Goal: Ask a question

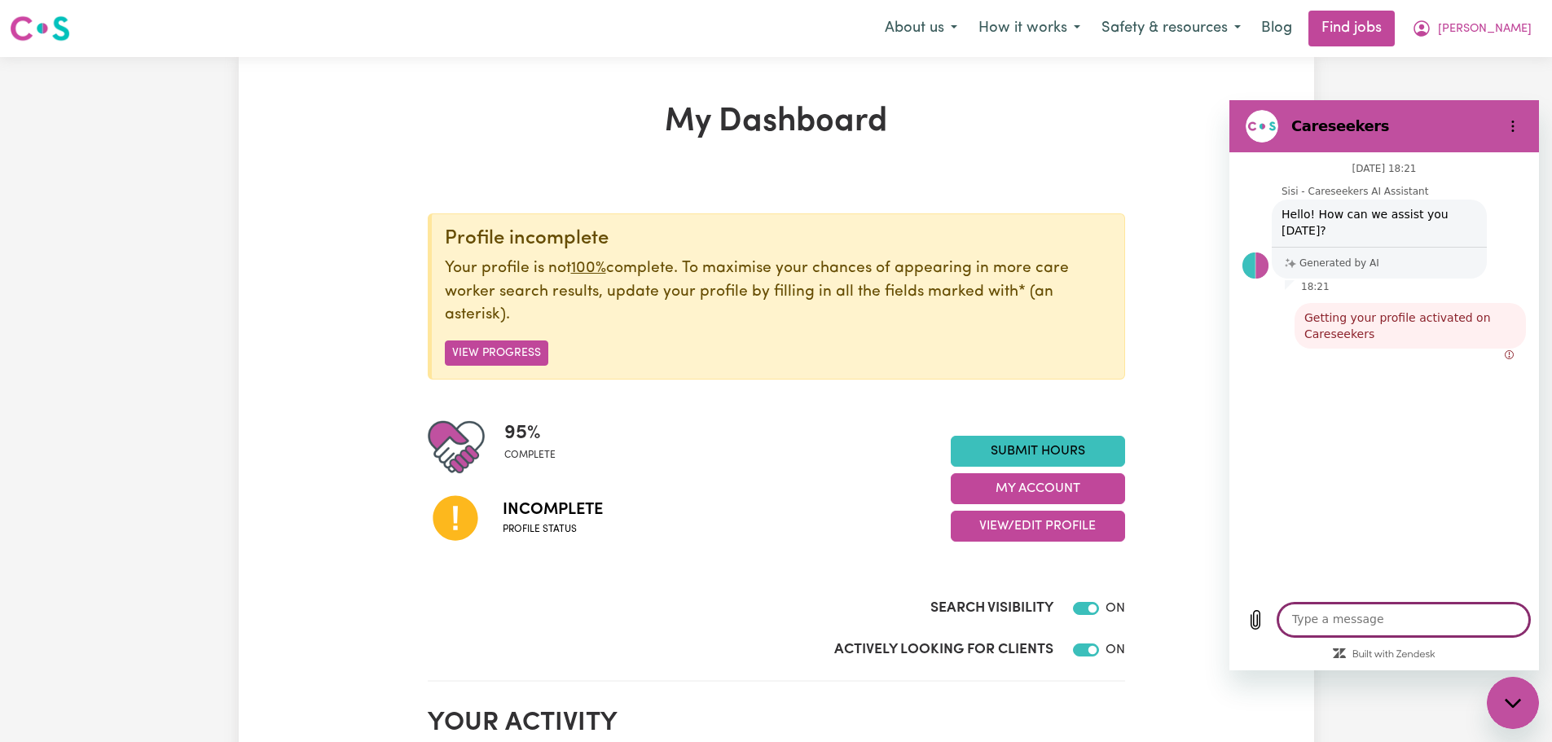
click at [1356, 621] on textarea at bounding box center [1403, 620] width 251 height 33
click at [1361, 311] on span "Getting your profile activated on Careseekers" at bounding box center [1410, 326] width 225 height 46
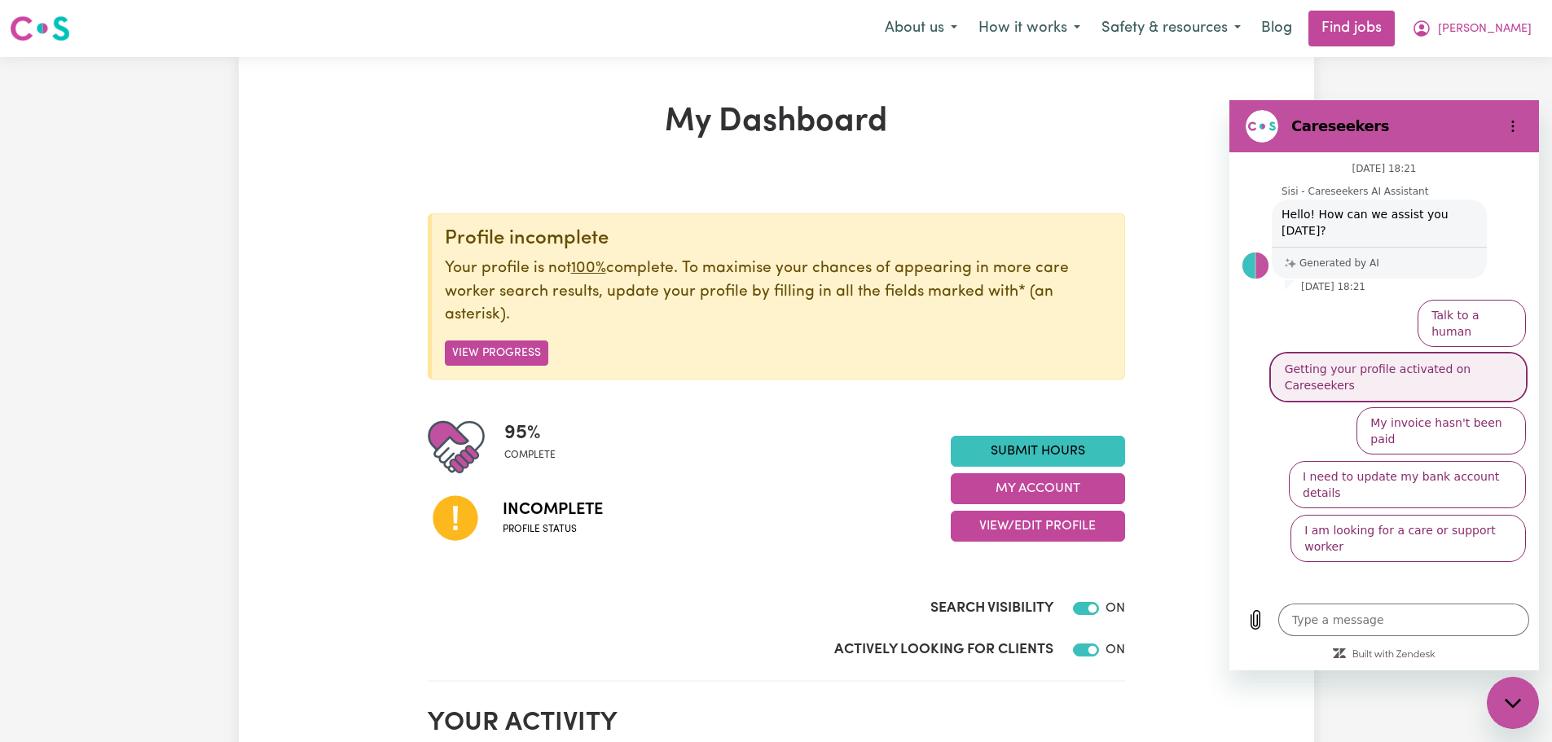
click at [1448, 354] on button "Getting your profile activated on Careseekers" at bounding box center [1398, 377] width 255 height 47
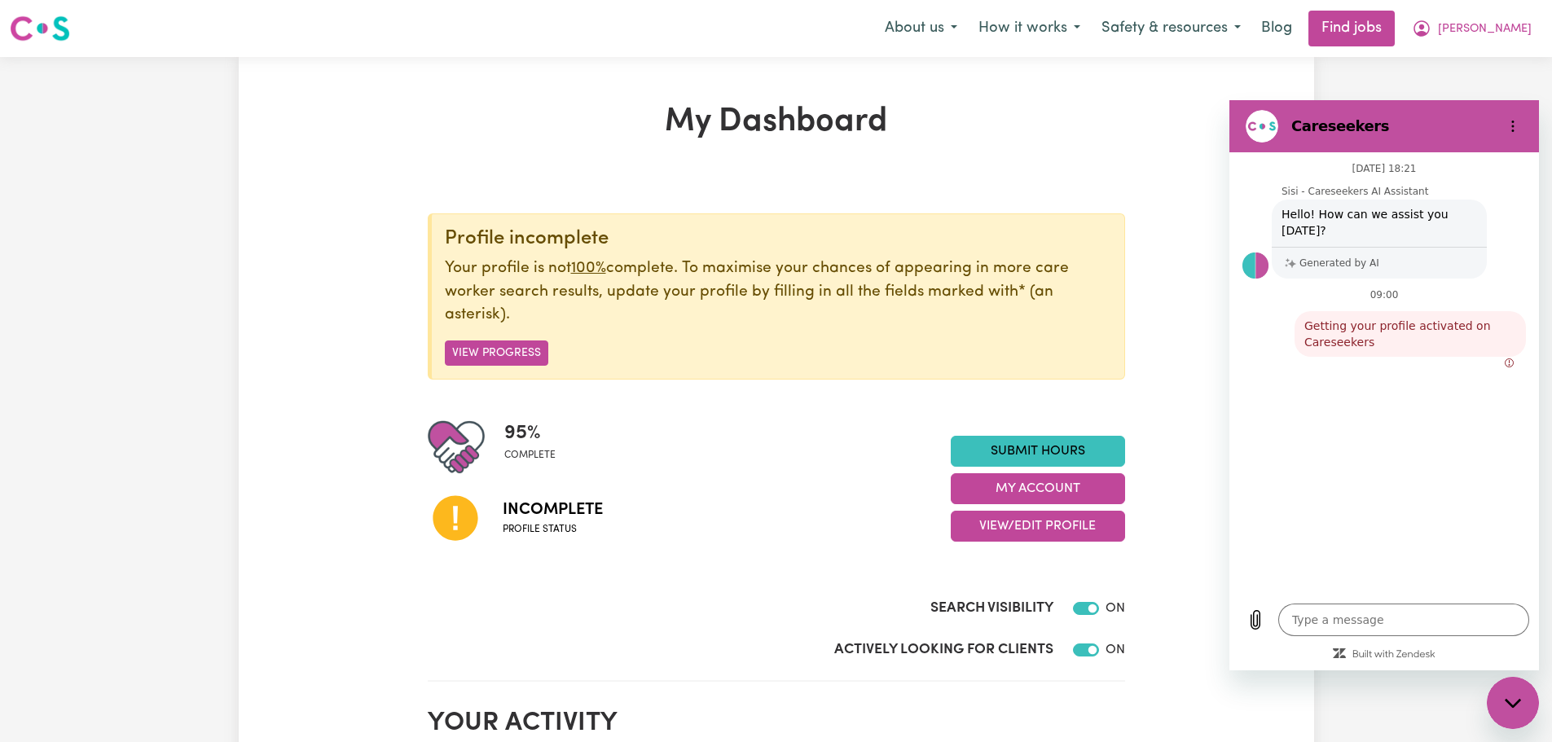
click at [1513, 359] on circle "Error: failed to send message" at bounding box center [1509, 363] width 8 height 8
click at [1514, 358] on icon "Error: failed to send message" at bounding box center [1510, 363] width 10 height 10
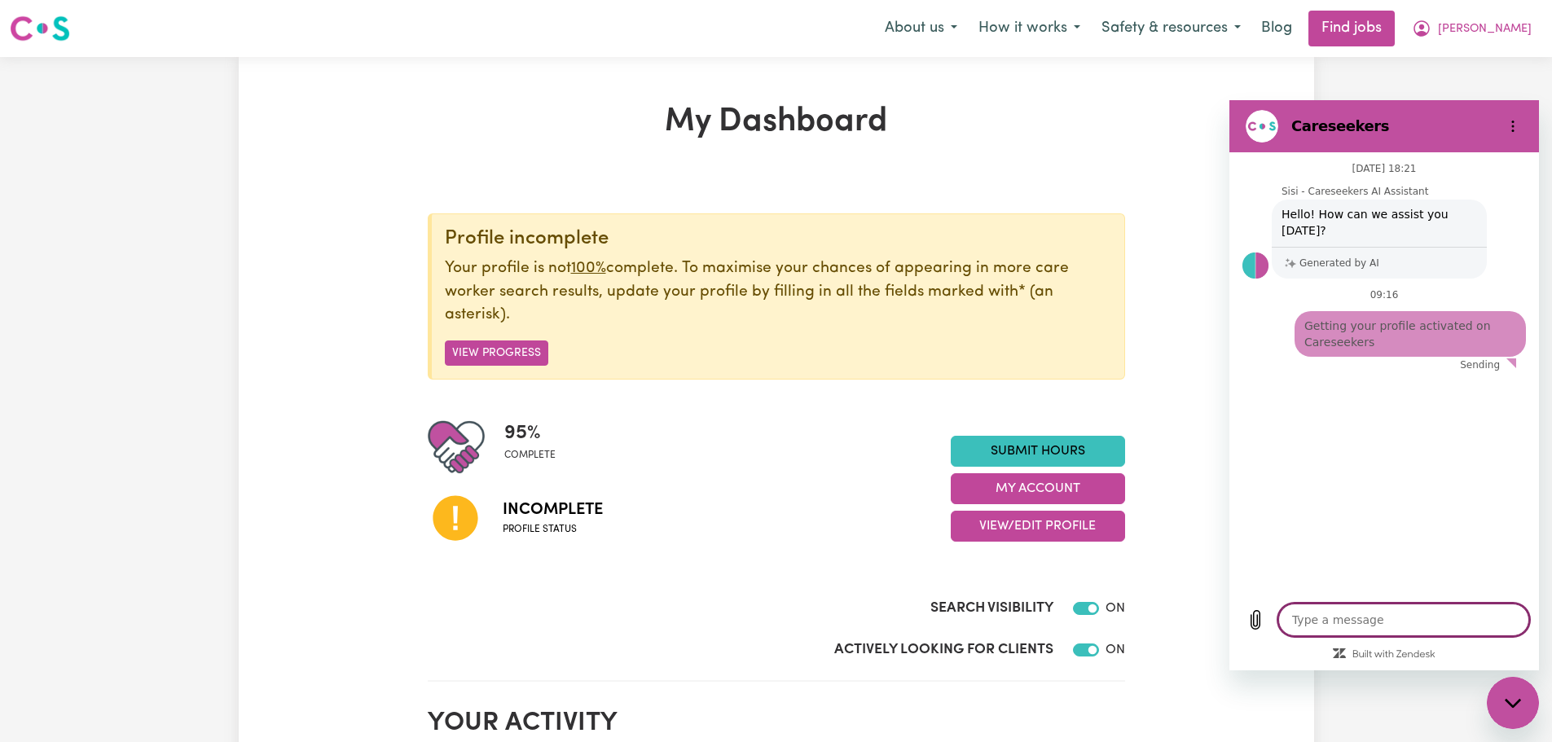
type textarea "x"
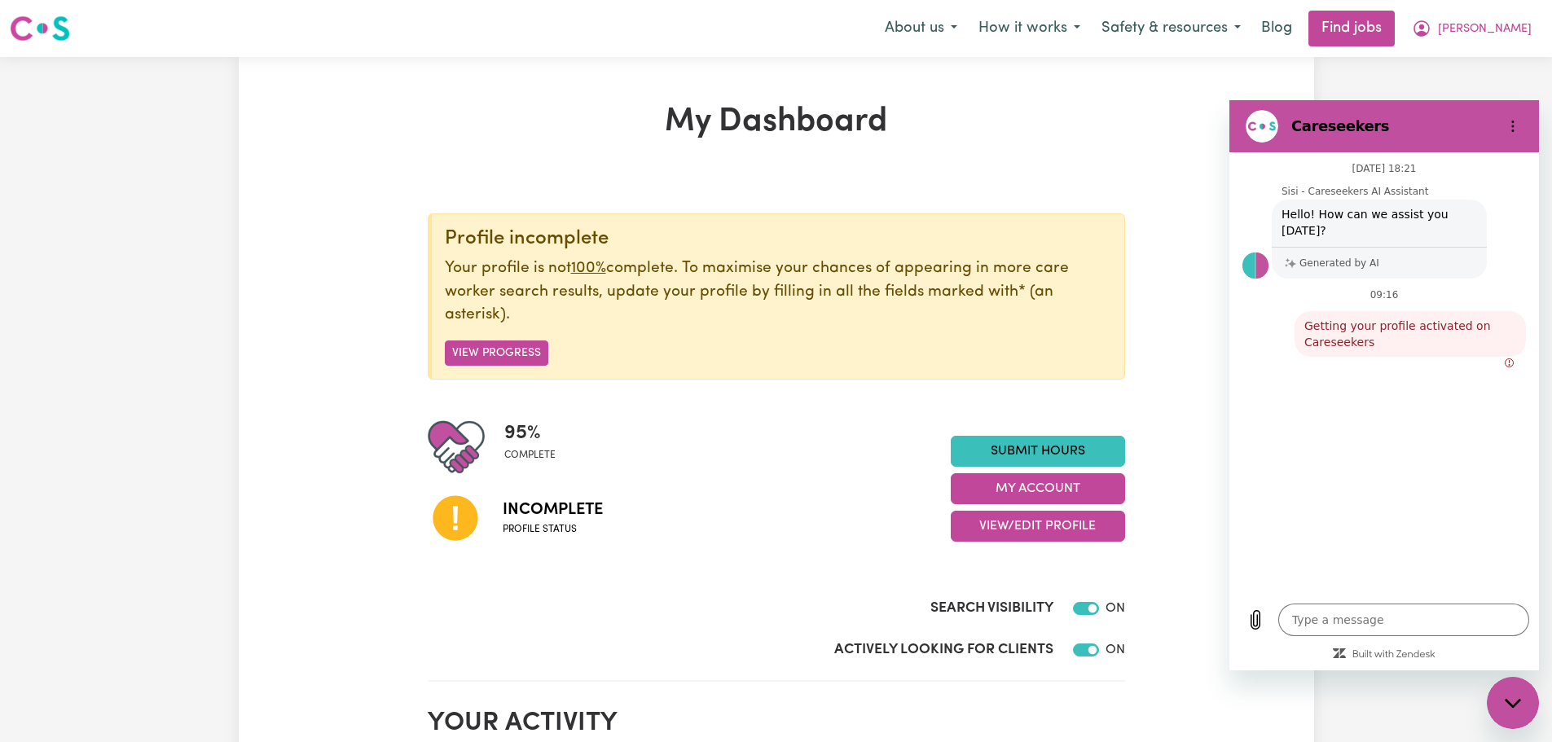
drag, startPoint x: 967, startPoint y: 25, endPoint x: 59, endPoint y: 29, distance: 908.3
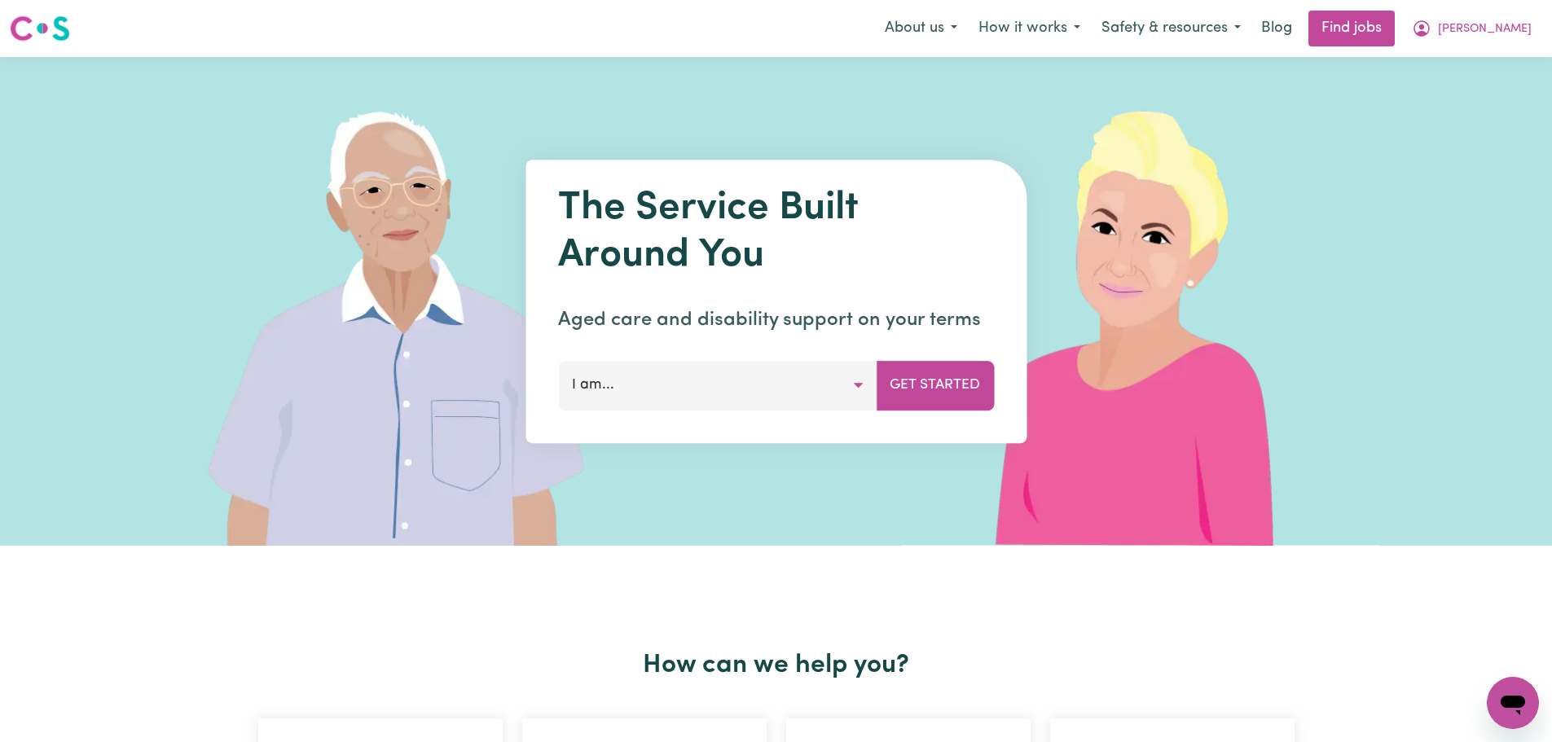
click at [858, 385] on button "I am..." at bounding box center [717, 385] width 319 height 49
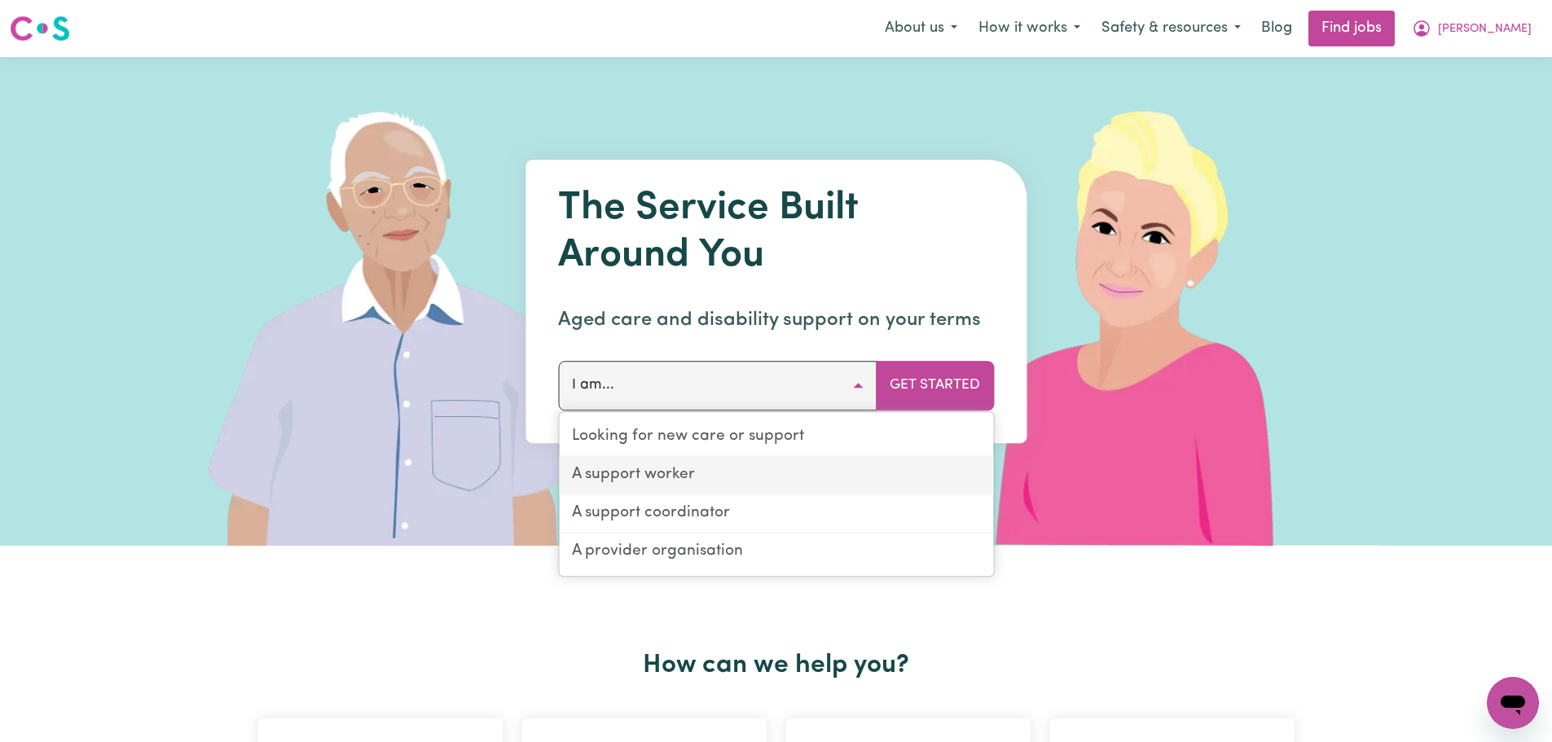
click at [833, 463] on link "A support worker" at bounding box center [776, 476] width 434 height 38
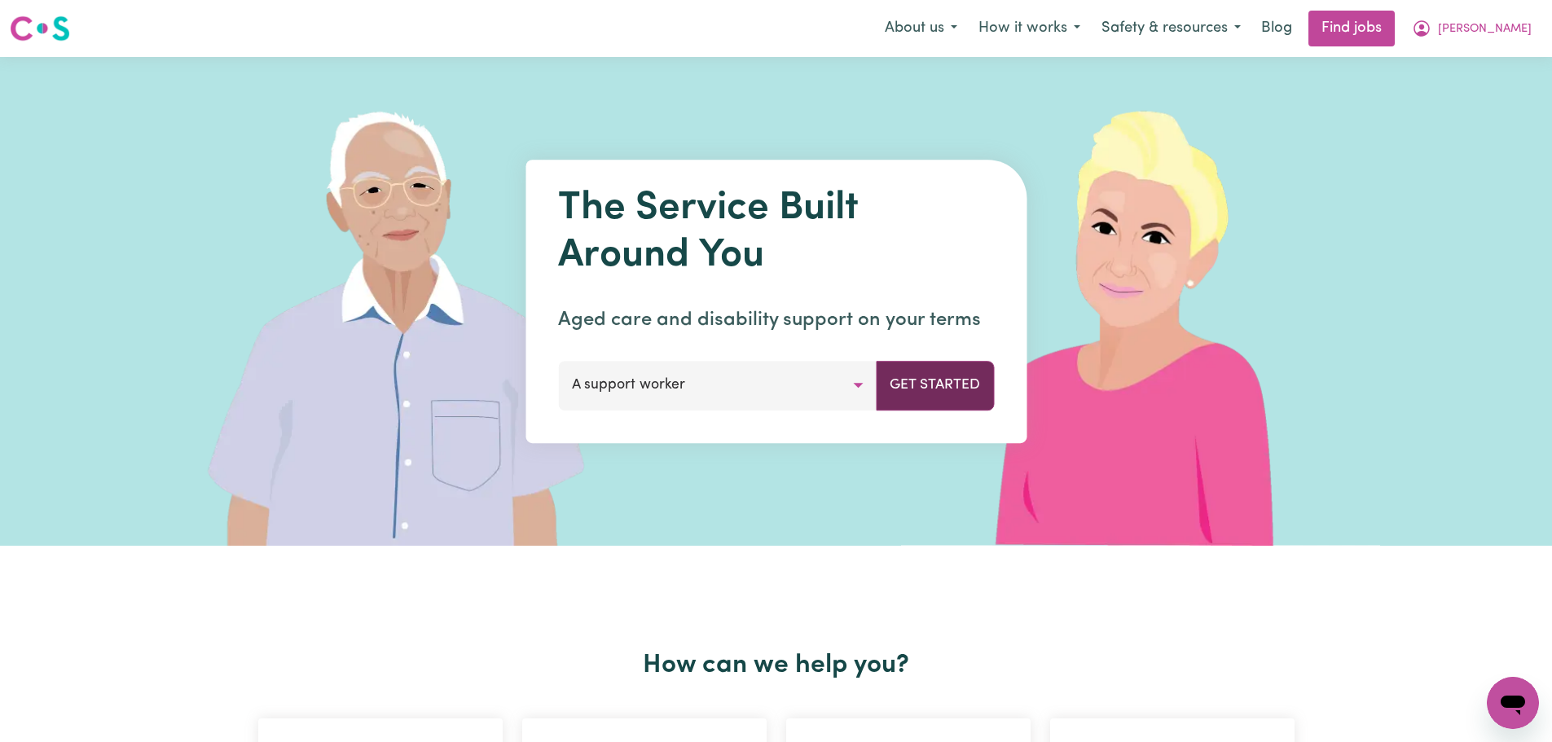
click at [940, 383] on button "Get Started" at bounding box center [935, 385] width 118 height 49
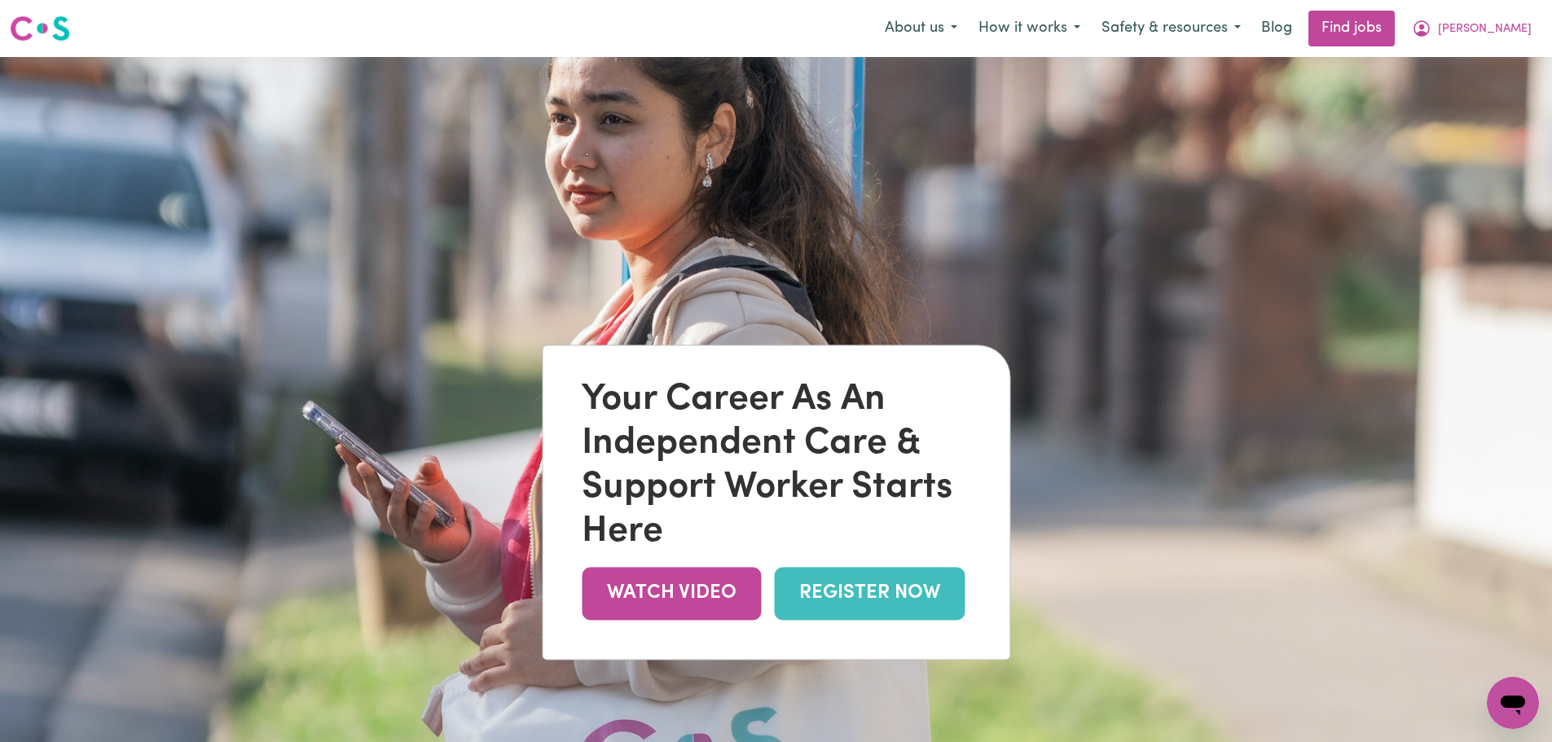
click at [1508, 706] on icon "Open messaging window" at bounding box center [1513, 706] width 24 height 20
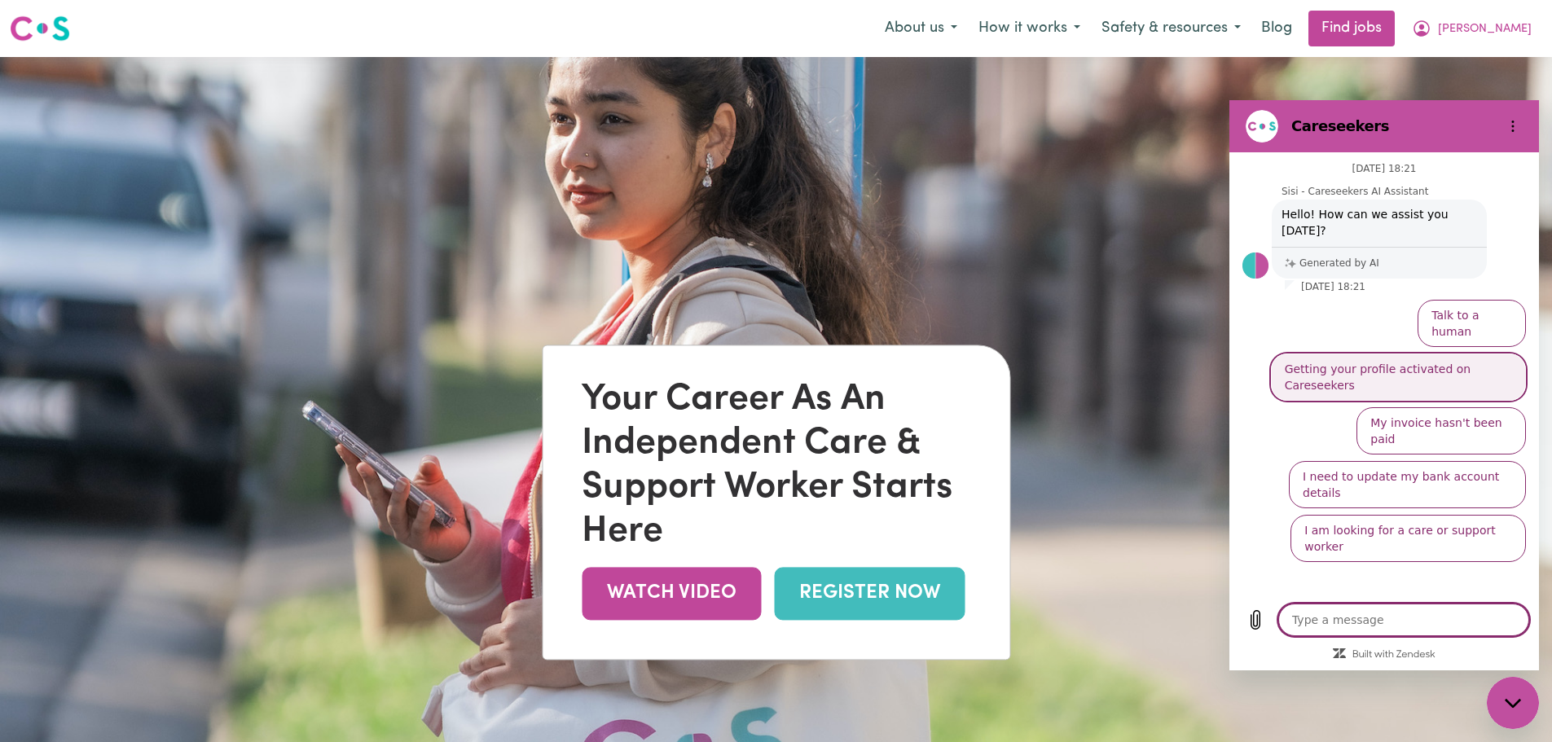
click at [1387, 354] on button "Getting your profile activated on Careseekers" at bounding box center [1398, 377] width 255 height 47
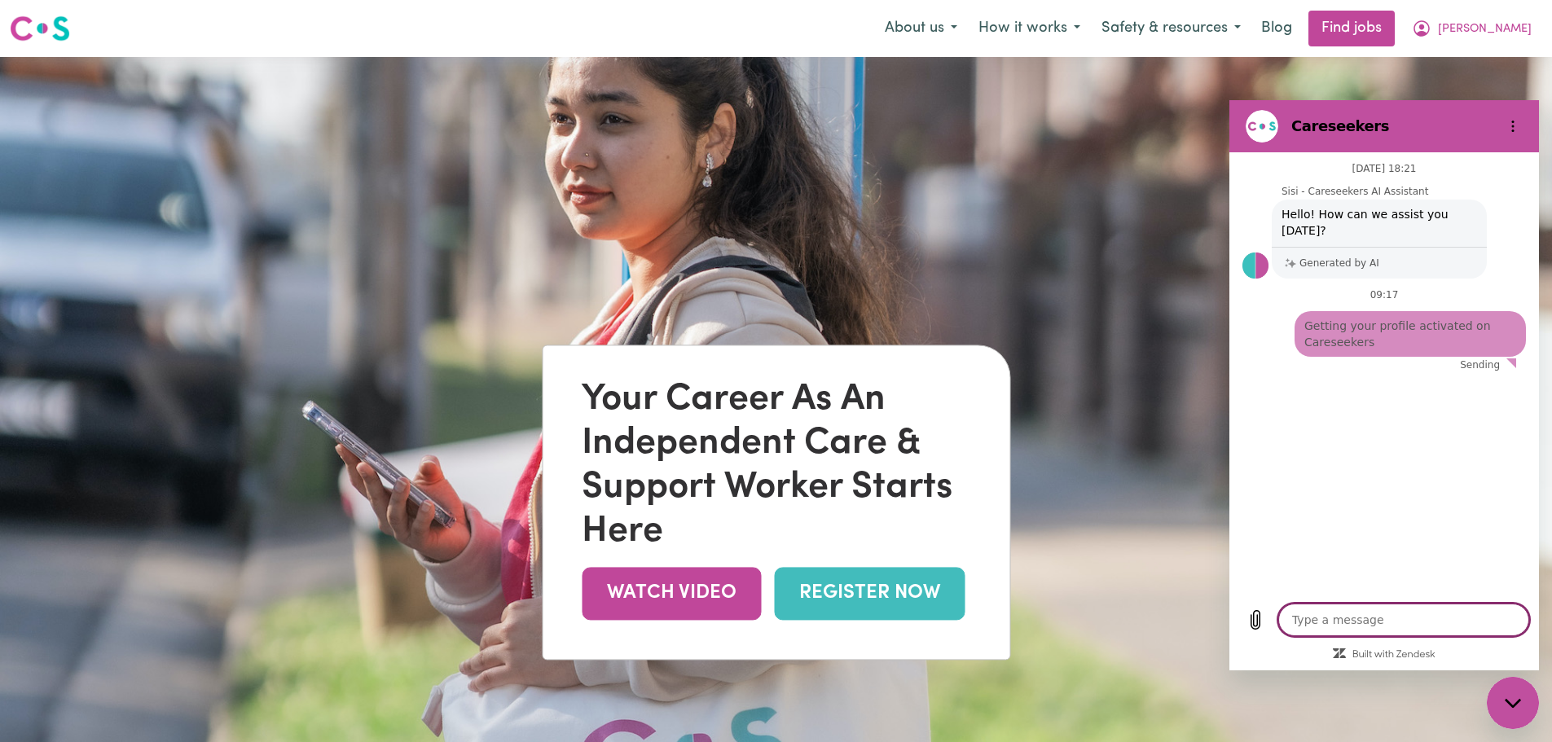
type textarea "x"
